Goal: Task Accomplishment & Management: Use online tool/utility

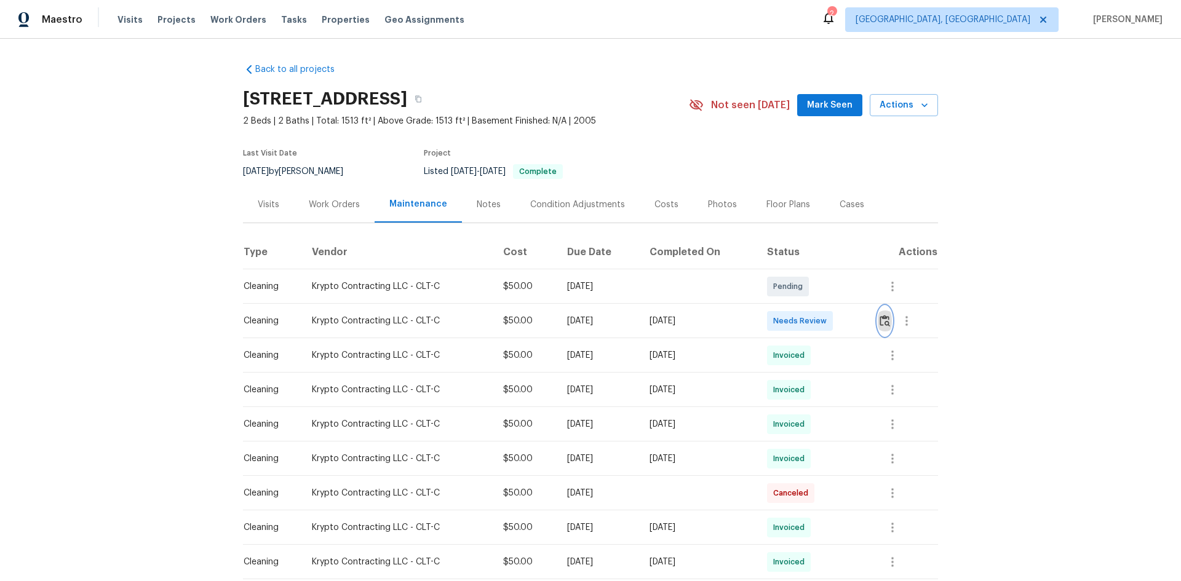
click at [840, 320] on img "button" at bounding box center [884, 321] width 10 height 12
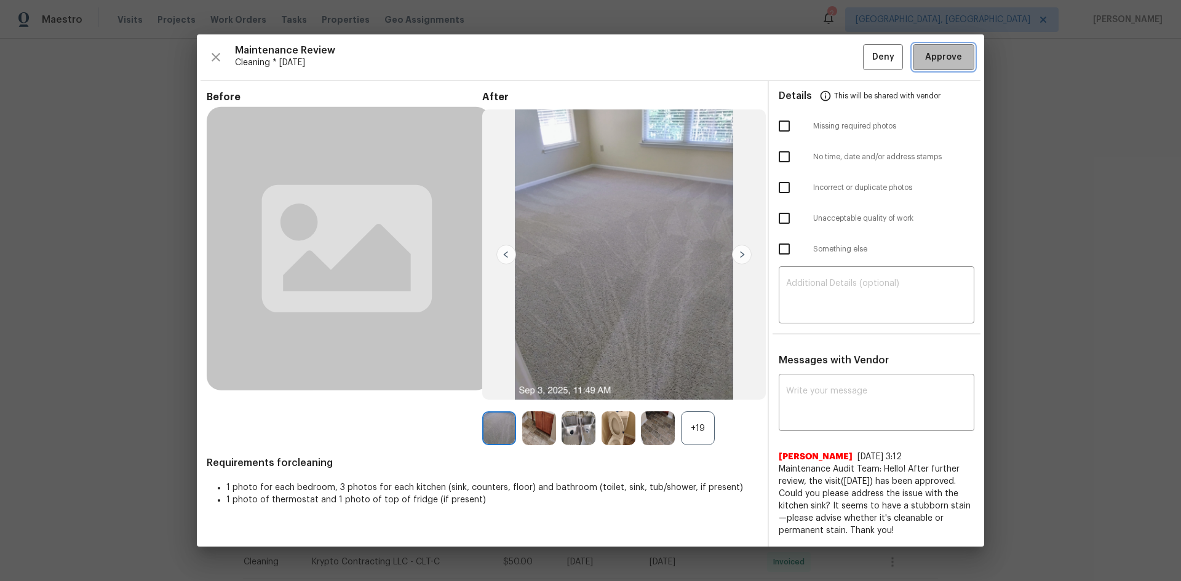
click at [840, 63] on span "Approve" at bounding box center [943, 57] width 37 height 15
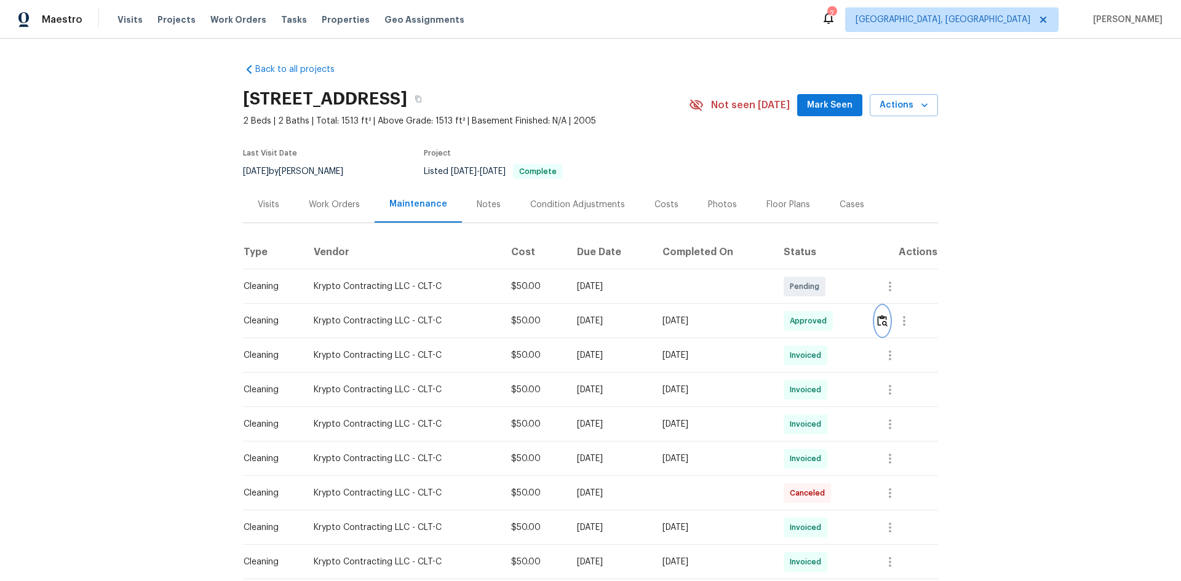
scroll to position [62, 0]
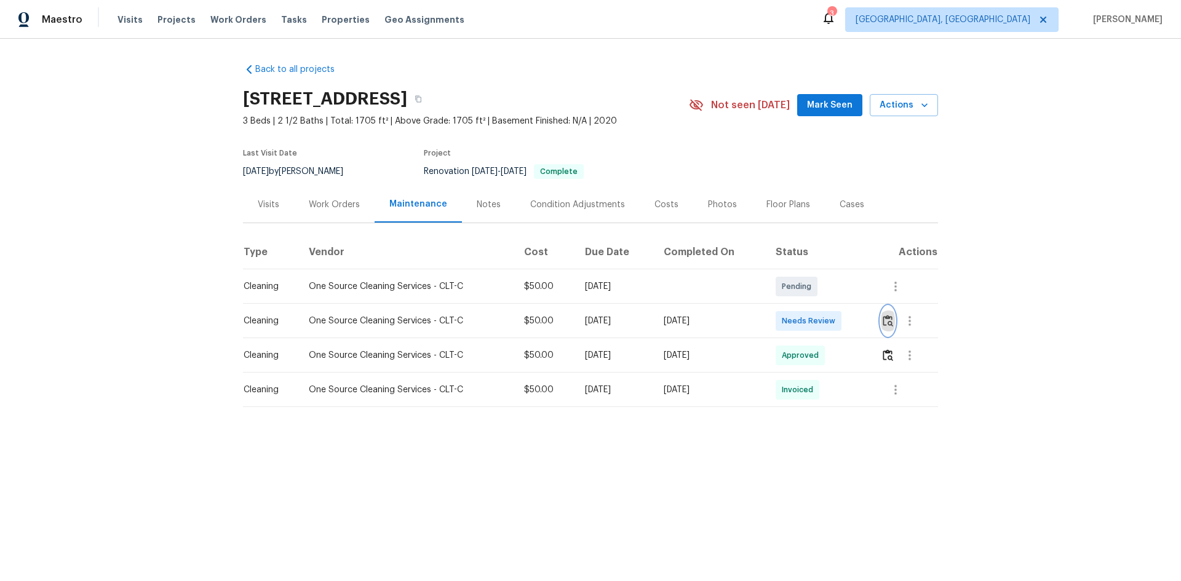
click at [840, 317] on img "button" at bounding box center [888, 321] width 10 height 12
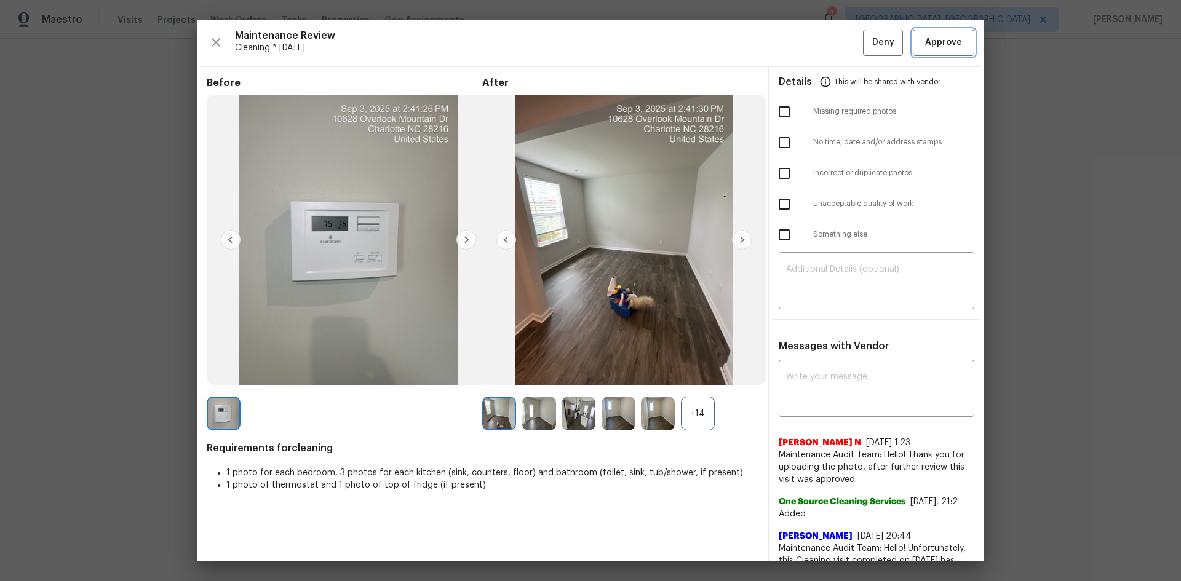
click at [840, 36] on span "Approve" at bounding box center [943, 42] width 37 height 15
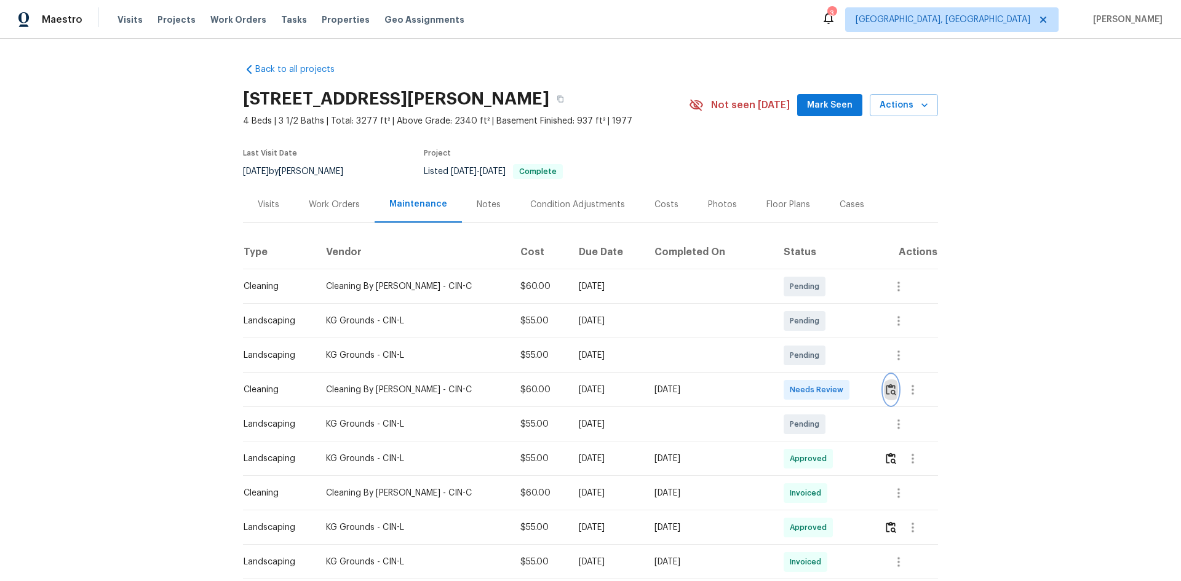
click at [887, 394] on img "button" at bounding box center [891, 390] width 10 height 12
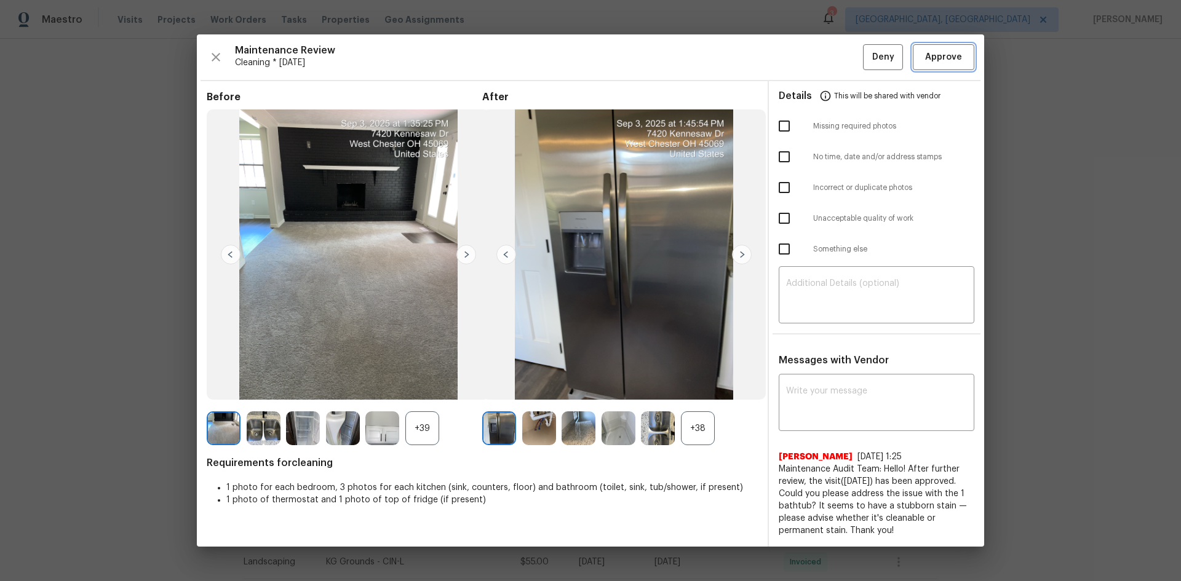
click at [915, 57] on button "Approve" at bounding box center [944, 57] width 62 height 26
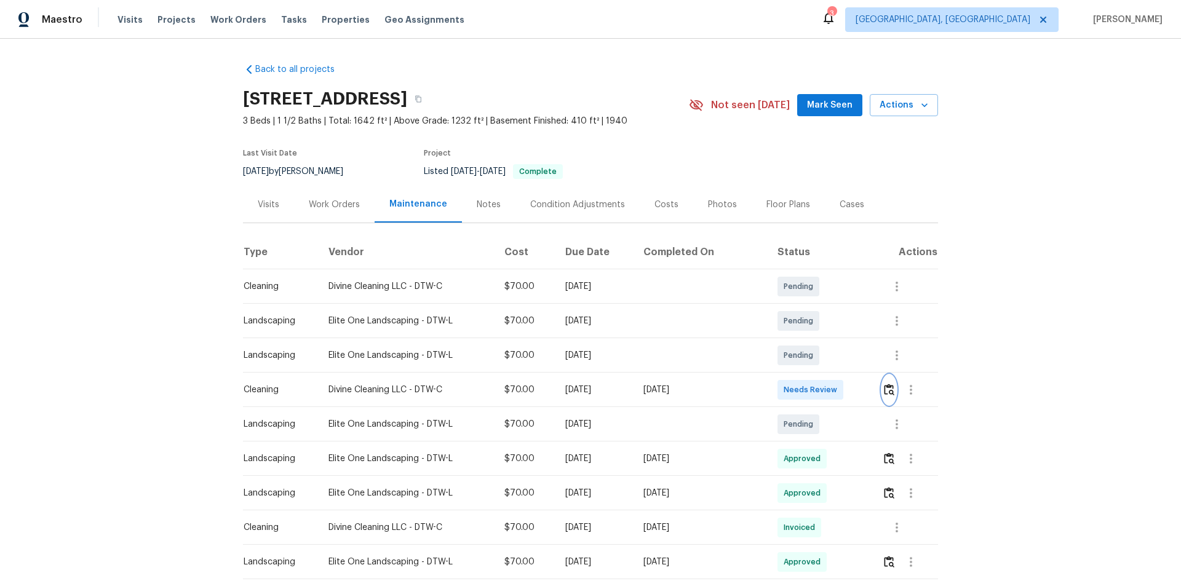
click at [840, 387] on img "button" at bounding box center [889, 390] width 10 height 12
